Goal: Check status: Check status

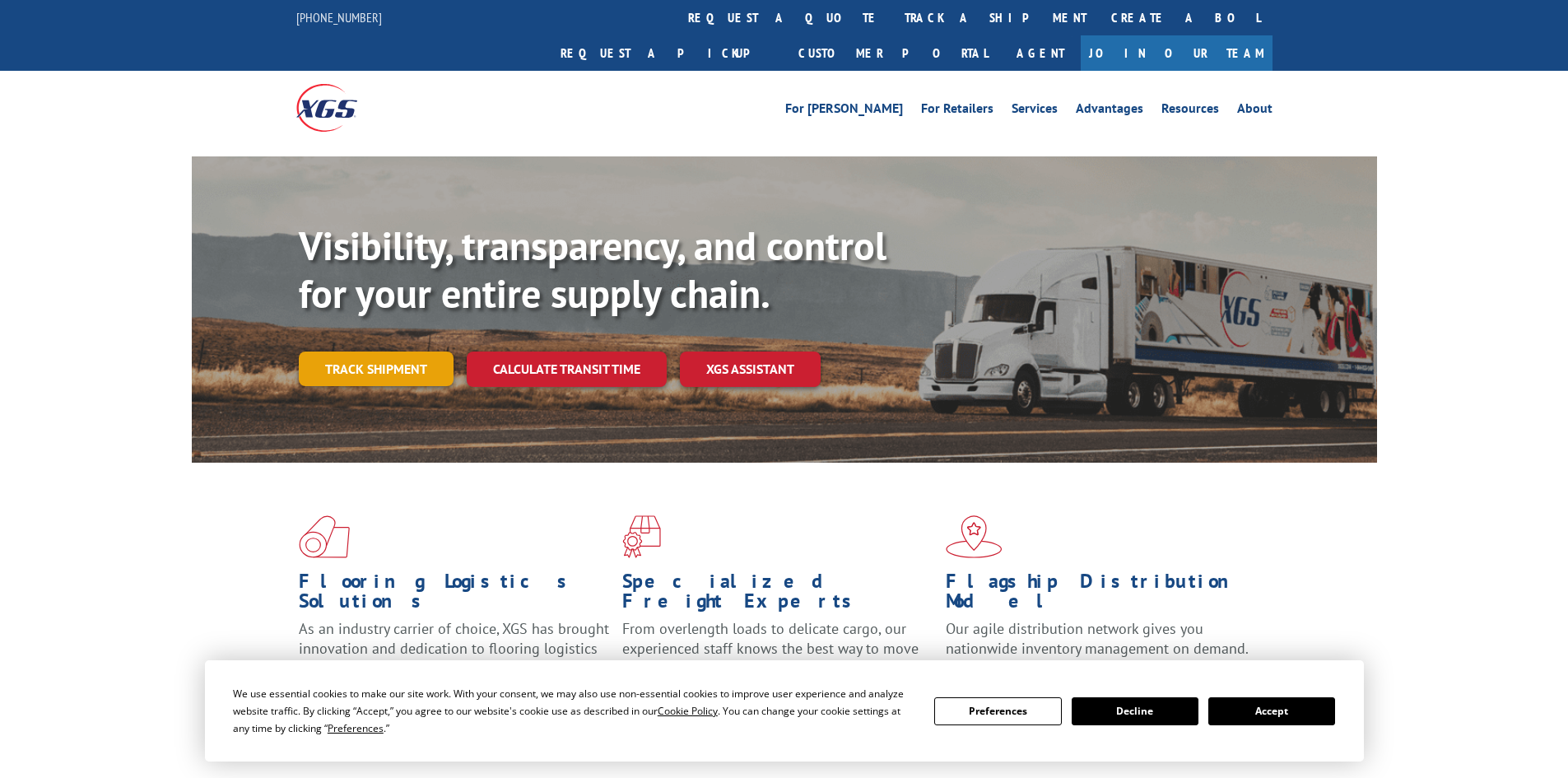
click at [393, 351] on link "Track shipment" at bounding box center [375, 368] width 155 height 34
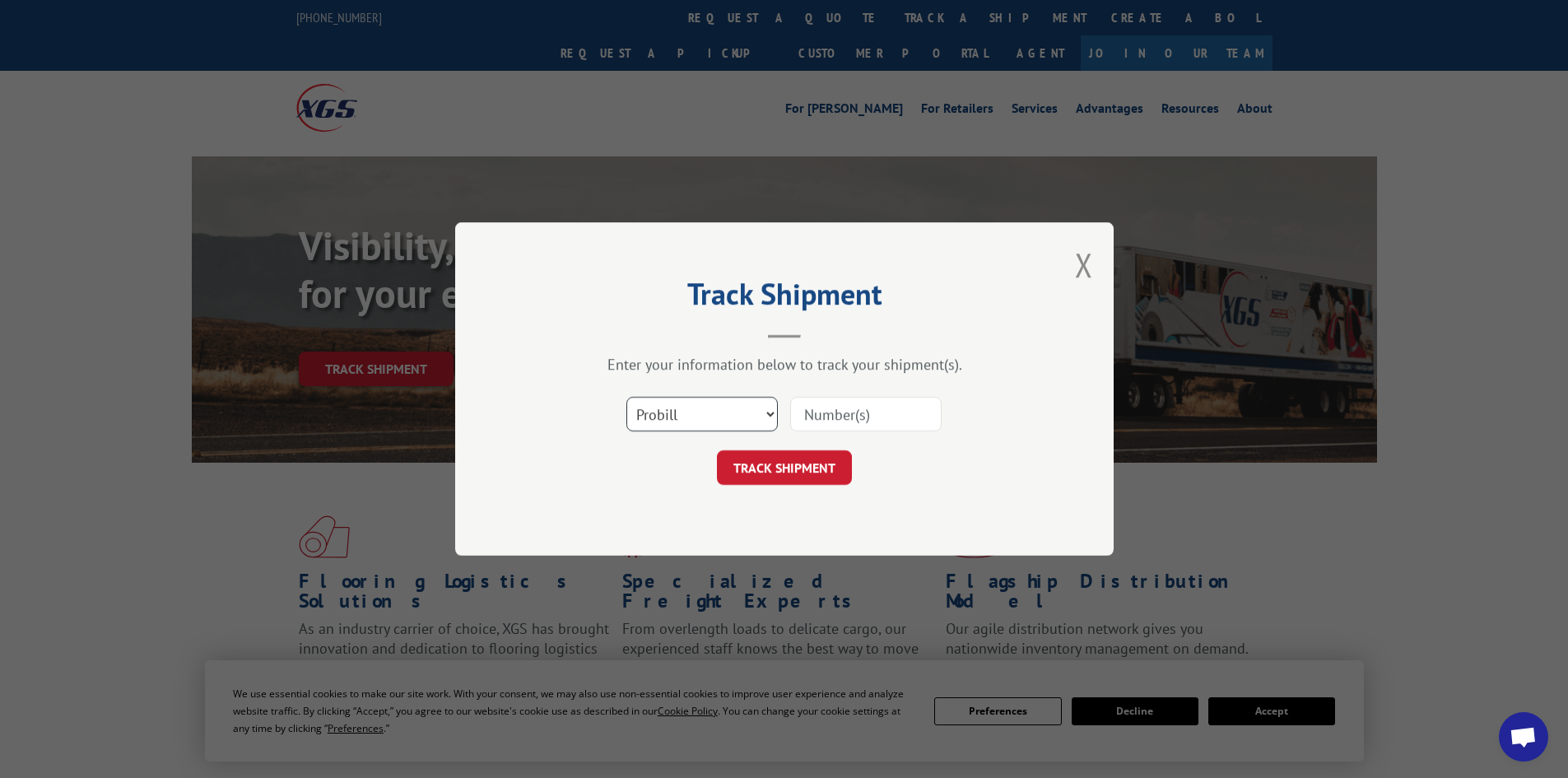
drag, startPoint x: 770, startPoint y: 415, endPoint x: 762, endPoint y: 416, distance: 8.1
click at [770, 415] on select "Select category... Probill BOL PO" at bounding box center [702, 414] width 151 height 34
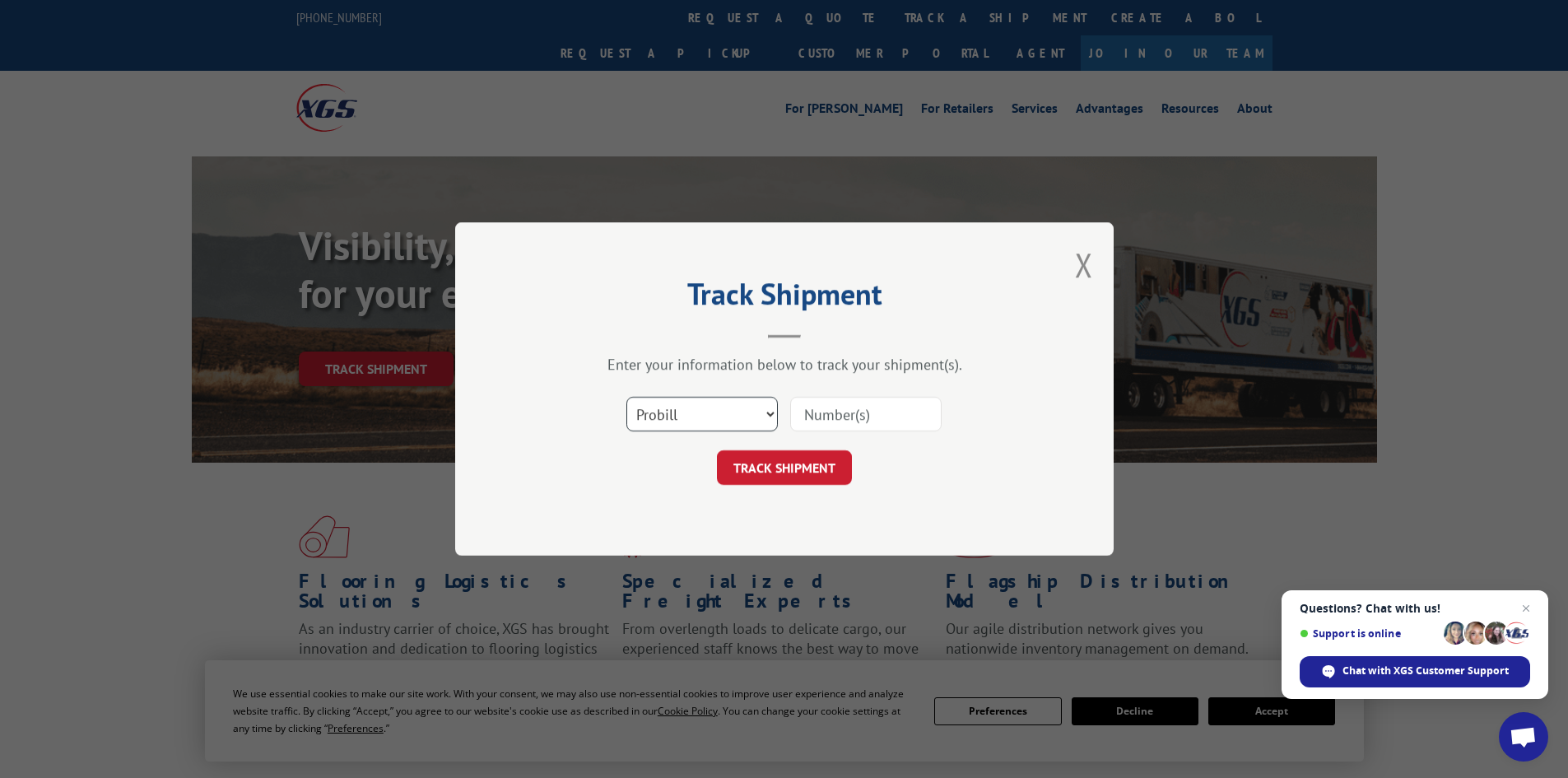
select select "po"
click at [626, 397] on select "Select category... Probill BOL PO" at bounding box center [702, 414] width 151 height 34
click at [862, 413] on input at bounding box center [866, 414] width 151 height 34
type input "88543046"
click button "TRACK SHIPMENT" at bounding box center [785, 467] width 135 height 34
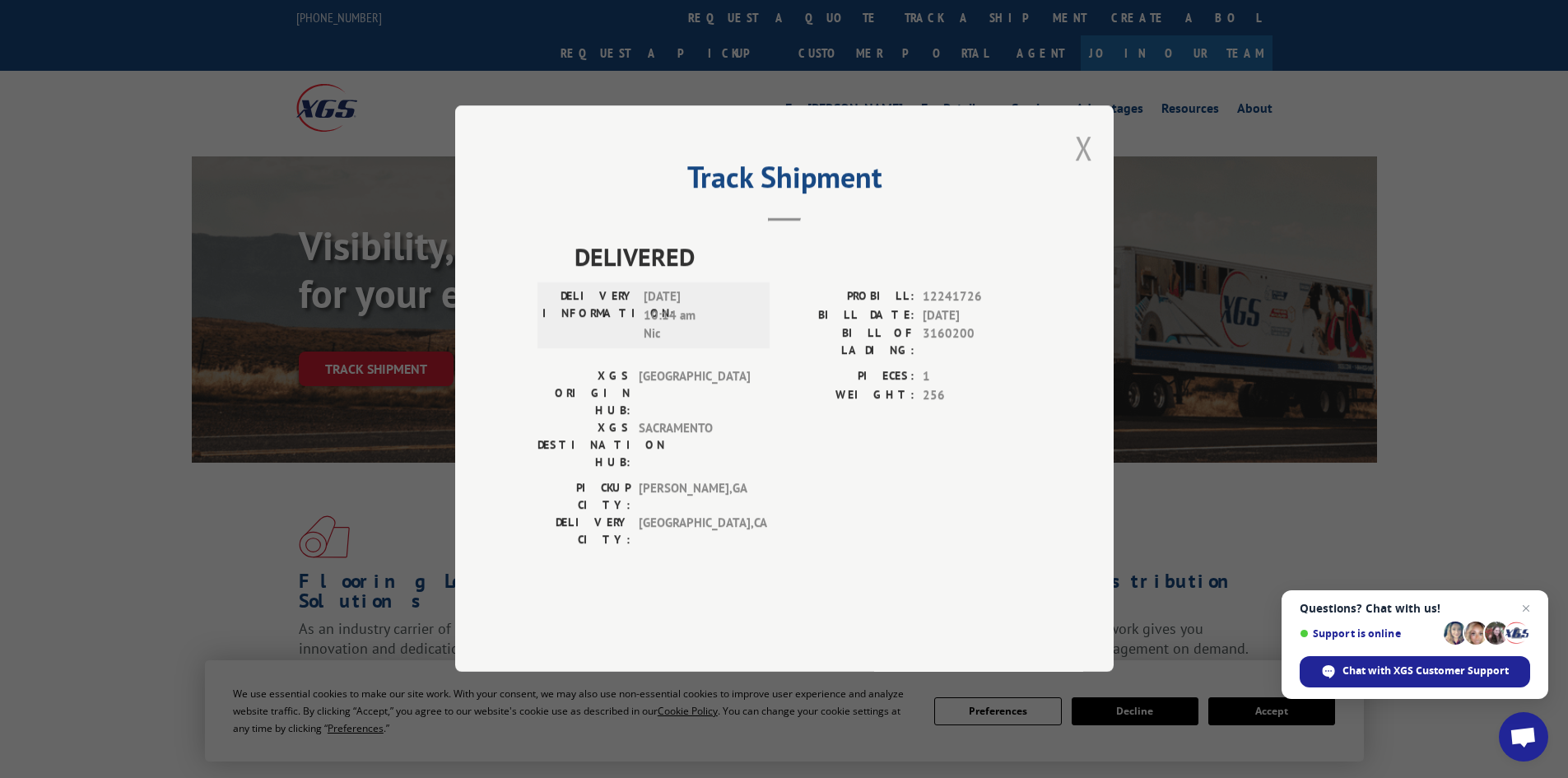
click at [1085, 170] on button "Close modal" at bounding box center [1084, 147] width 19 height 44
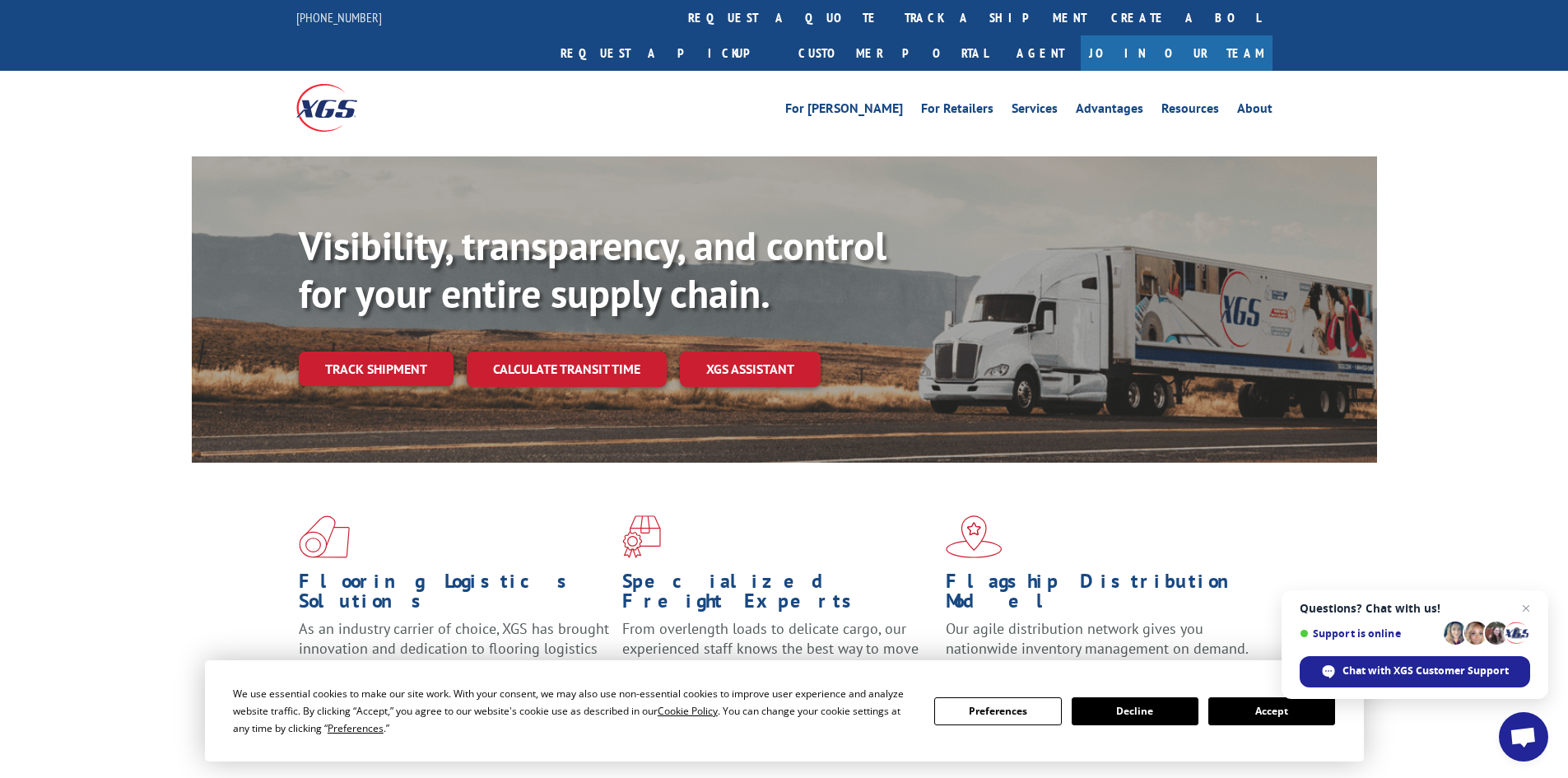
drag, startPoint x: 394, startPoint y: 329, endPoint x: 409, endPoint y: 332, distance: 15.3
click at [394, 351] on link "Track shipment" at bounding box center [375, 368] width 155 height 34
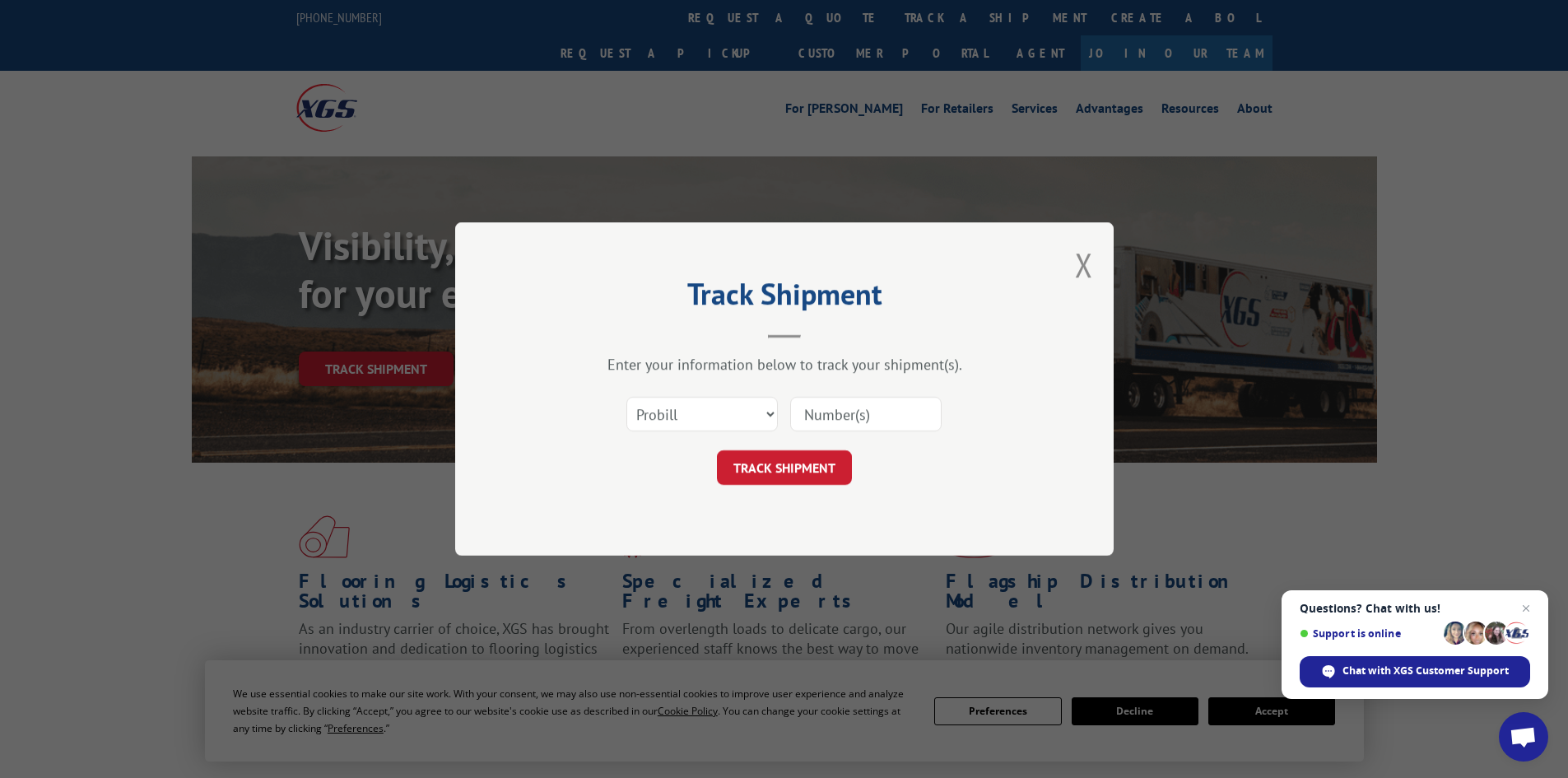
paste input "17477904"
type input "17477904"
click at [766, 468] on button "TRACK SHIPMENT" at bounding box center [785, 467] width 135 height 34
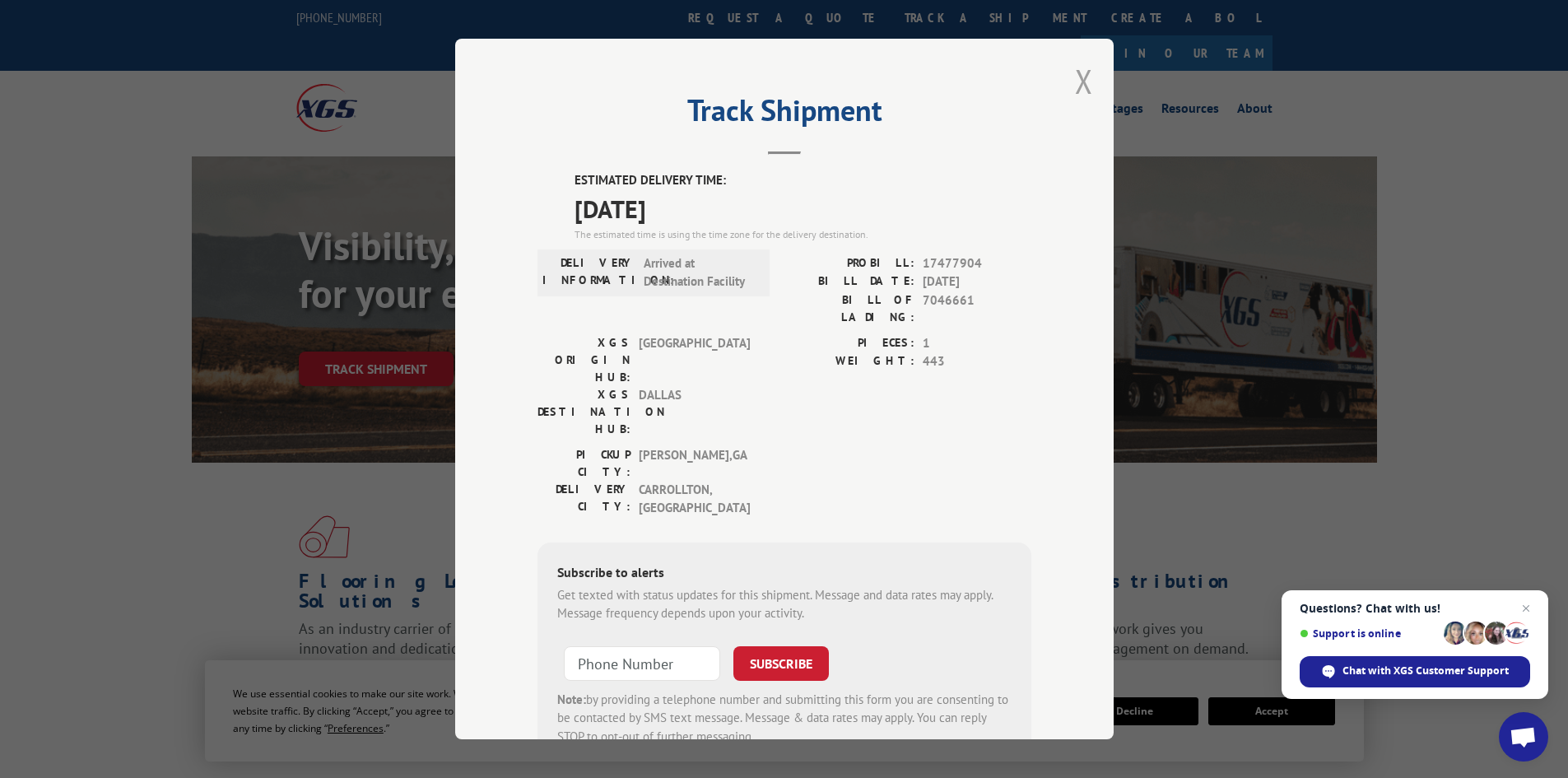
click at [1079, 77] on button "Close modal" at bounding box center [1084, 81] width 19 height 44
